Goal: Transaction & Acquisition: Purchase product/service

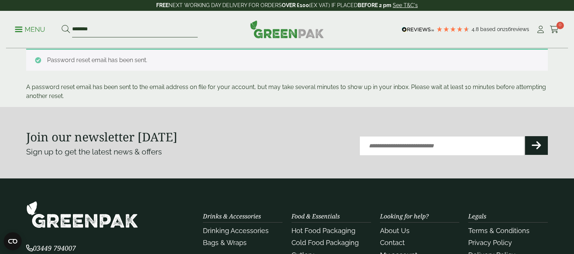
click at [134, 32] on input "********" at bounding box center [135, 30] width 126 height 16
click at [62, 25] on button at bounding box center [66, 30] width 8 height 10
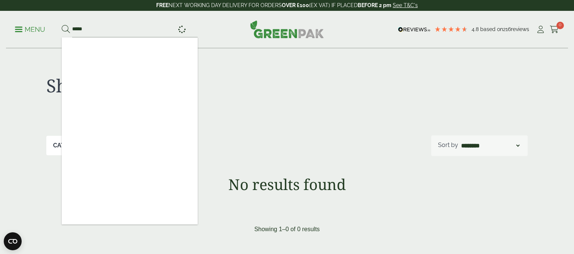
type input "****"
click at [62, 25] on button at bounding box center [66, 30] width 8 height 10
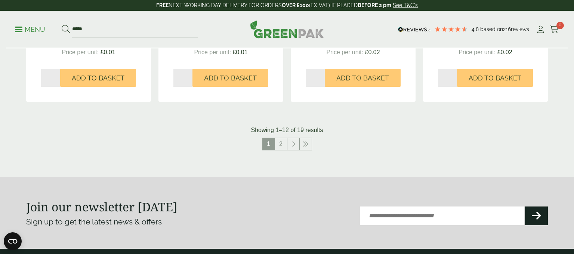
scroll to position [804, 0]
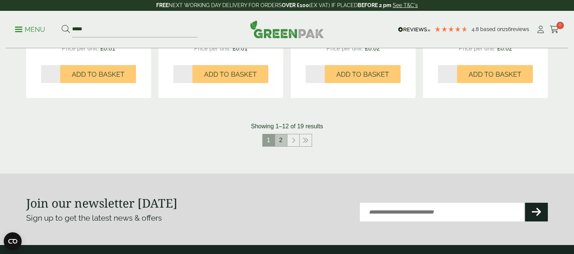
click at [279, 146] on link "2" at bounding box center [281, 140] width 12 height 12
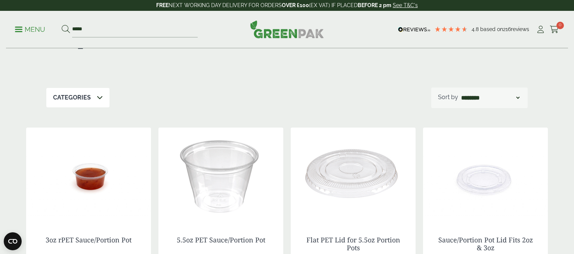
scroll to position [49, 0]
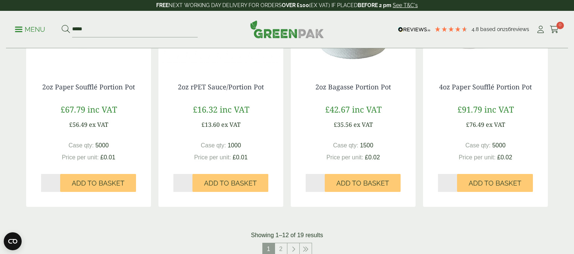
scroll to position [696, 0]
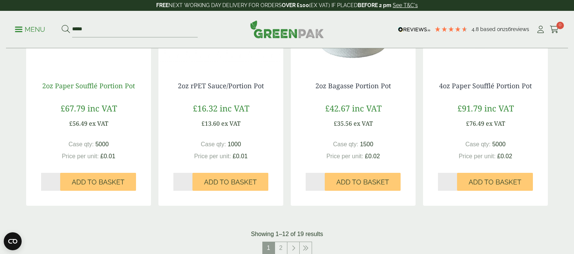
click at [83, 90] on link "2oz Paper Soufflé Portion Pot" at bounding box center [88, 85] width 93 height 9
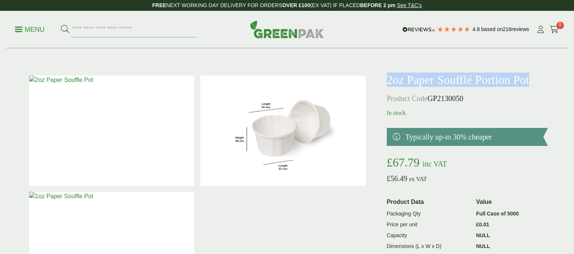
drag, startPoint x: 389, startPoint y: 82, endPoint x: 463, endPoint y: 97, distance: 75.5
click at [463, 87] on h1 "2oz Paper Soufflé Portion Pot" at bounding box center [467, 79] width 161 height 14
